Goal: Navigation & Orientation: Find specific page/section

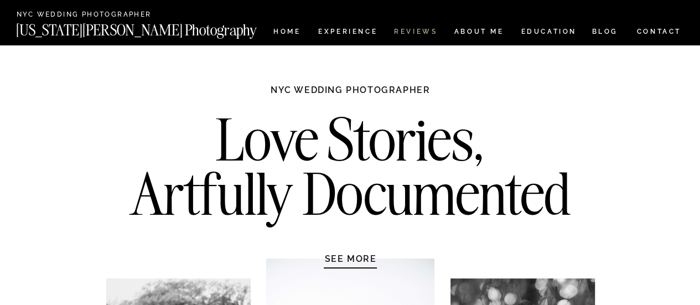
click at [417, 30] on nav "REVIEWS" at bounding box center [414, 32] width 41 height 9
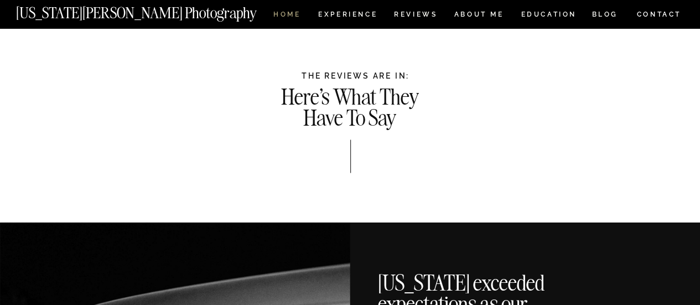
click at [279, 15] on nav "HOME" at bounding box center [287, 15] width 32 height 9
